Goal: Task Accomplishment & Management: Manage account settings

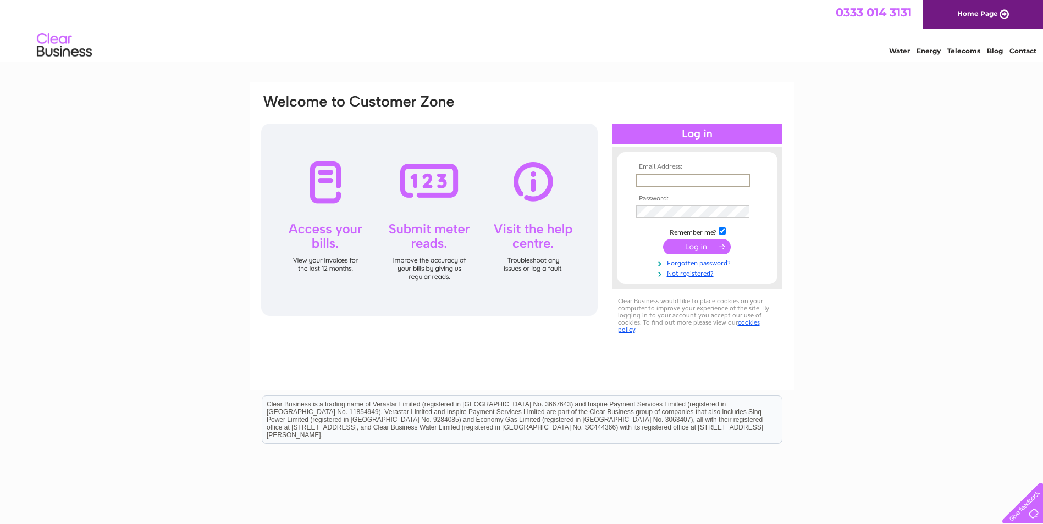
click at [650, 177] on input "text" at bounding box center [693, 180] width 114 height 13
type input "[PERSON_NAME][EMAIL_ADDRESS][DOMAIN_NAME]"
click at [701, 242] on input "submit" at bounding box center [697, 245] width 68 height 15
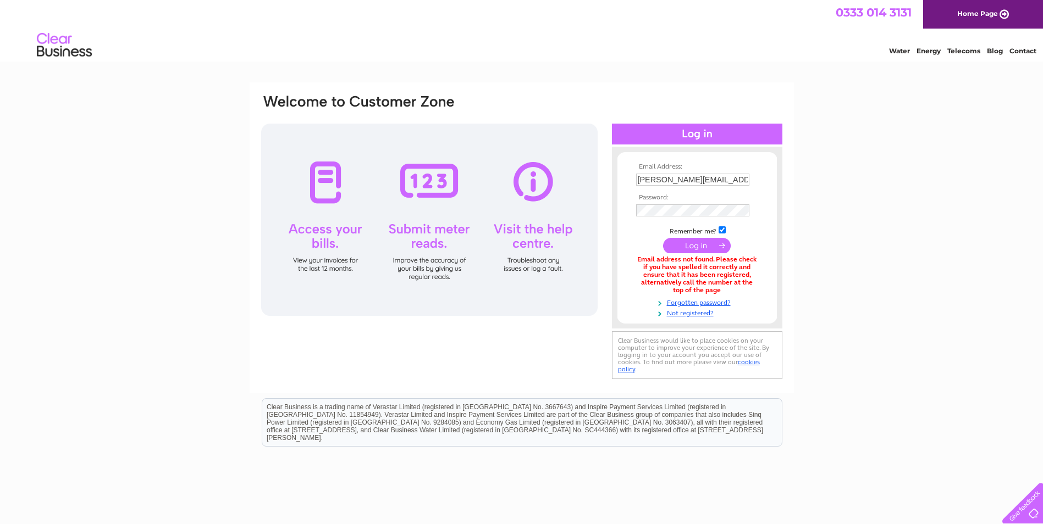
click at [709, 248] on input "submit" at bounding box center [697, 245] width 68 height 15
click at [333, 188] on div at bounding box center [429, 220] width 336 height 192
click at [969, 15] on link "Home Page" at bounding box center [983, 14] width 120 height 29
